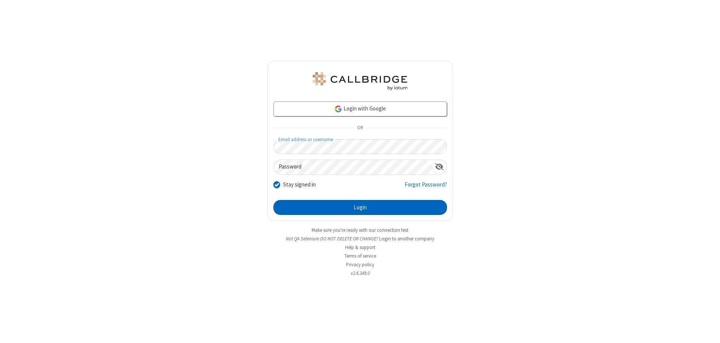
click at [360, 208] on button "Login" at bounding box center [360, 207] width 174 height 15
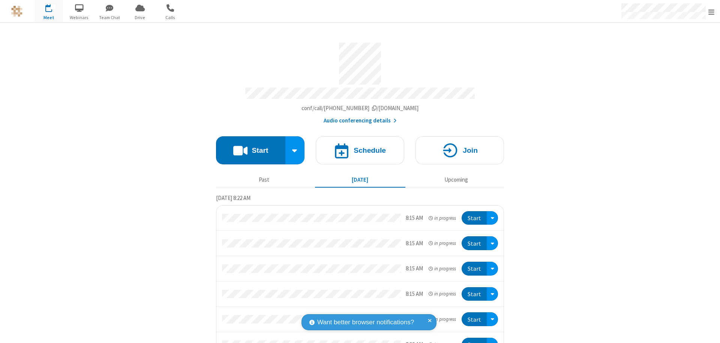
click at [247, 147] on button "Start" at bounding box center [250, 150] width 69 height 28
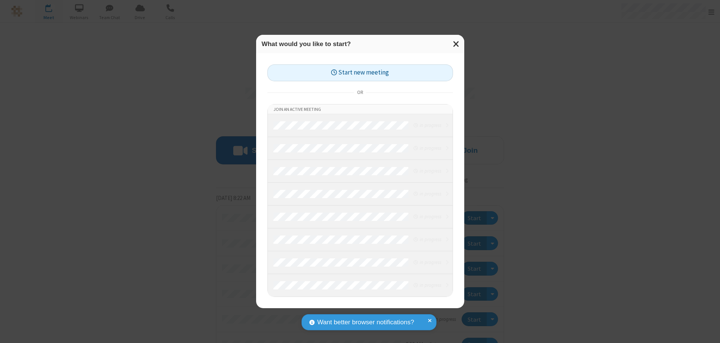
click at [360, 73] on button "Start new meeting" at bounding box center [360, 72] width 186 height 17
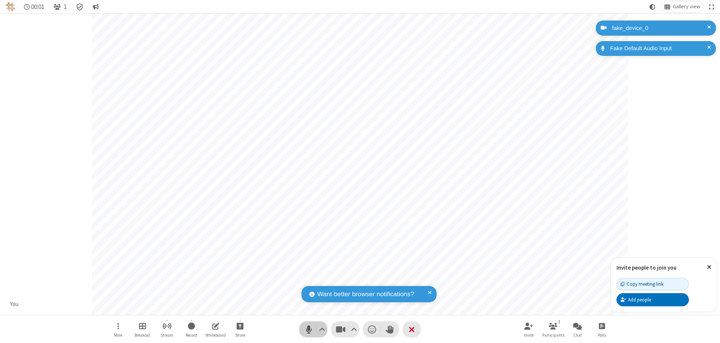
click at [308, 329] on span "Mute (⌘+Shift+A)" at bounding box center [308, 329] width 11 height 11
click at [308, 329] on span "Unmute (⌘+Shift+A)" at bounding box center [308, 329] width 11 height 11
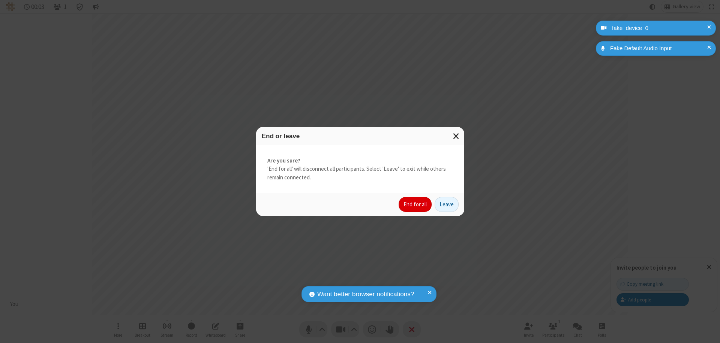
click at [415, 205] on button "End for all" at bounding box center [414, 204] width 33 height 15
